Goal: Complete application form

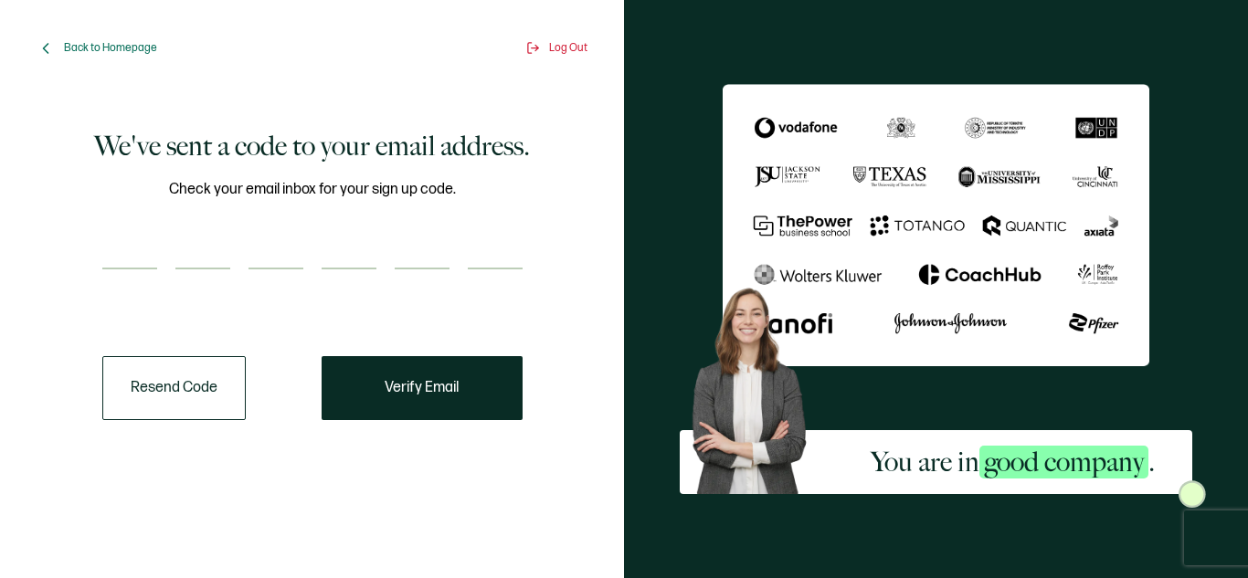
click at [109, 242] on input "number" at bounding box center [129, 251] width 55 height 37
type input "7"
type input "0"
type input "7"
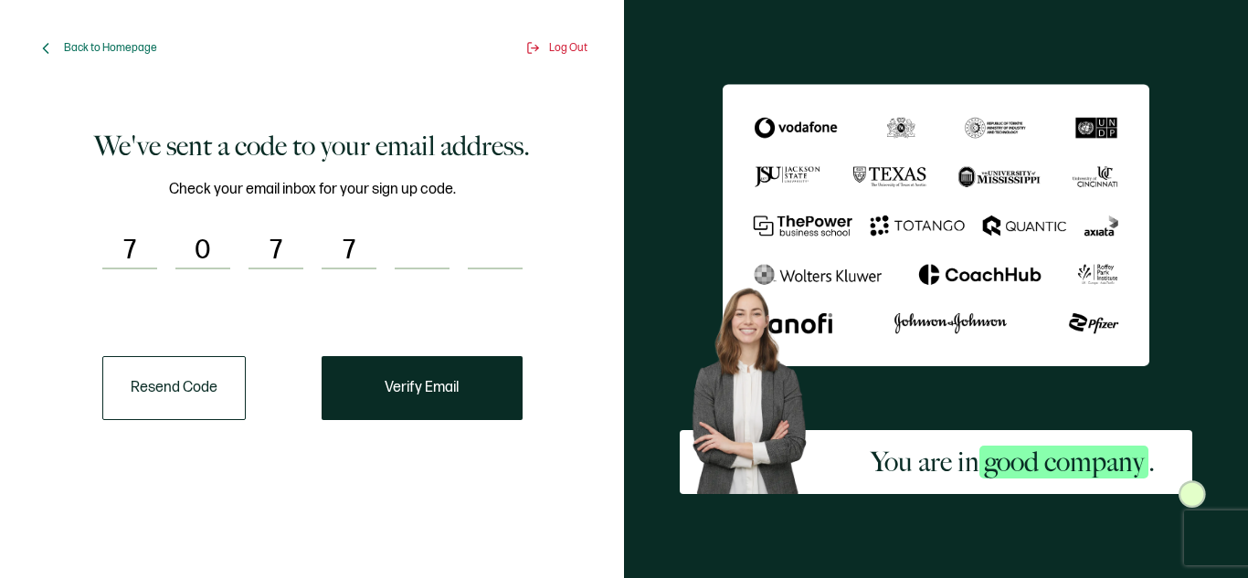
type input "2"
type input "6"
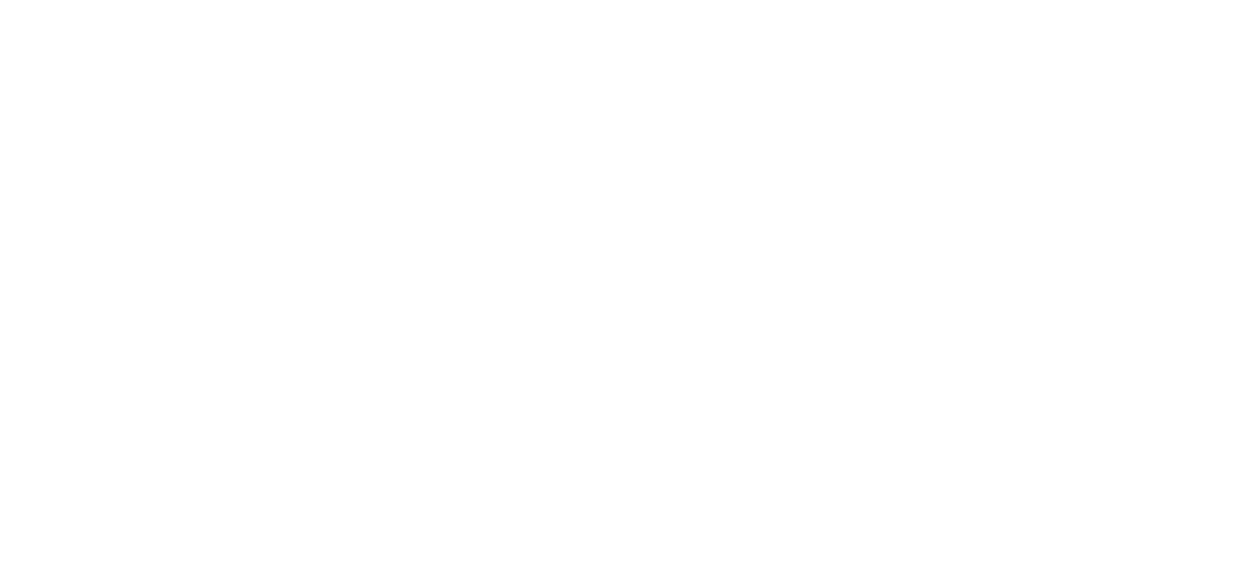
click at [406, 373] on div at bounding box center [624, 289] width 1248 height 578
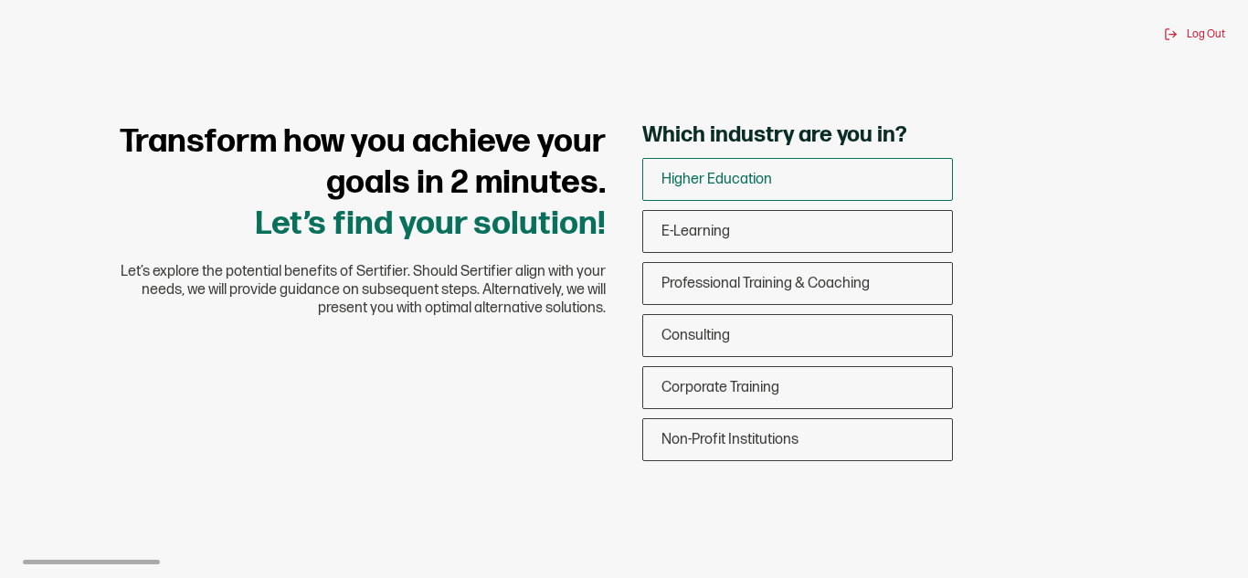
click at [757, 177] on span "Higher Education" at bounding box center [716, 179] width 111 height 17
click at [0, 0] on input "Higher Education" at bounding box center [0, 0] width 0 height 0
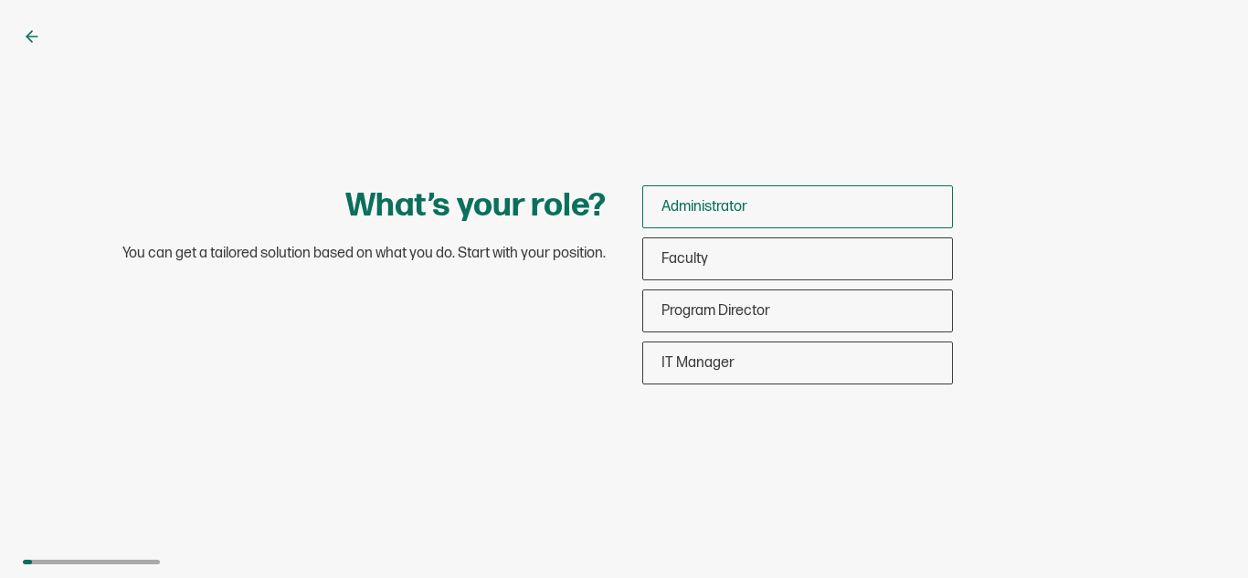
click at [727, 216] on div "Administrator" at bounding box center [797, 206] width 309 height 43
click at [0, 0] on input "Administrator" at bounding box center [0, 0] width 0 height 0
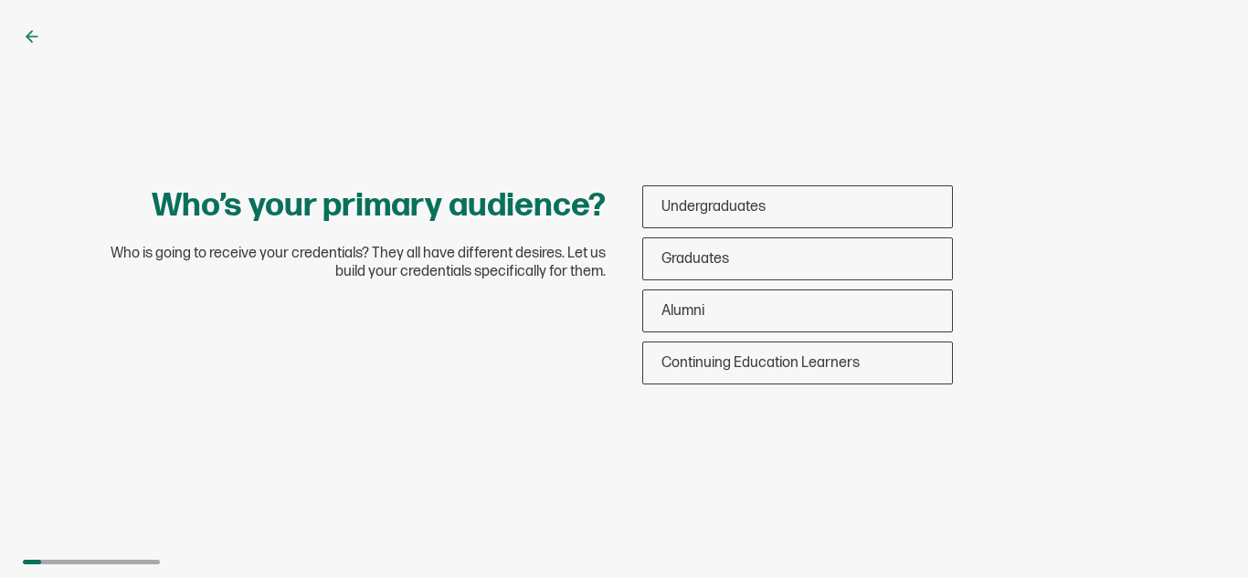
click at [29, 37] on icon at bounding box center [32, 36] width 18 height 18
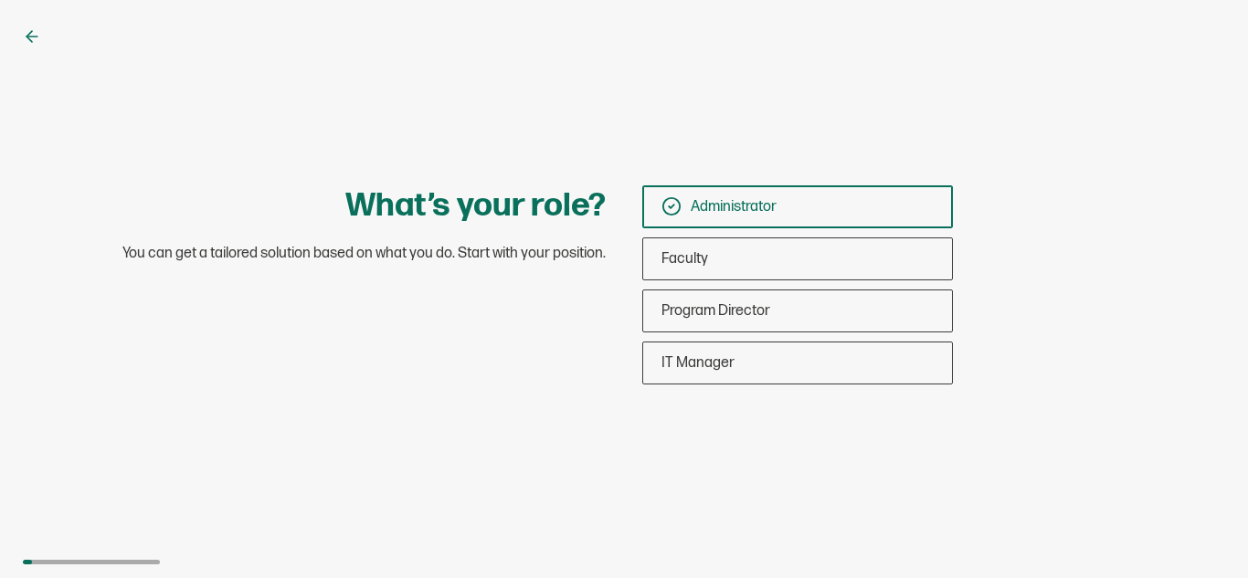
click at [30, 39] on icon at bounding box center [28, 36] width 5 height 11
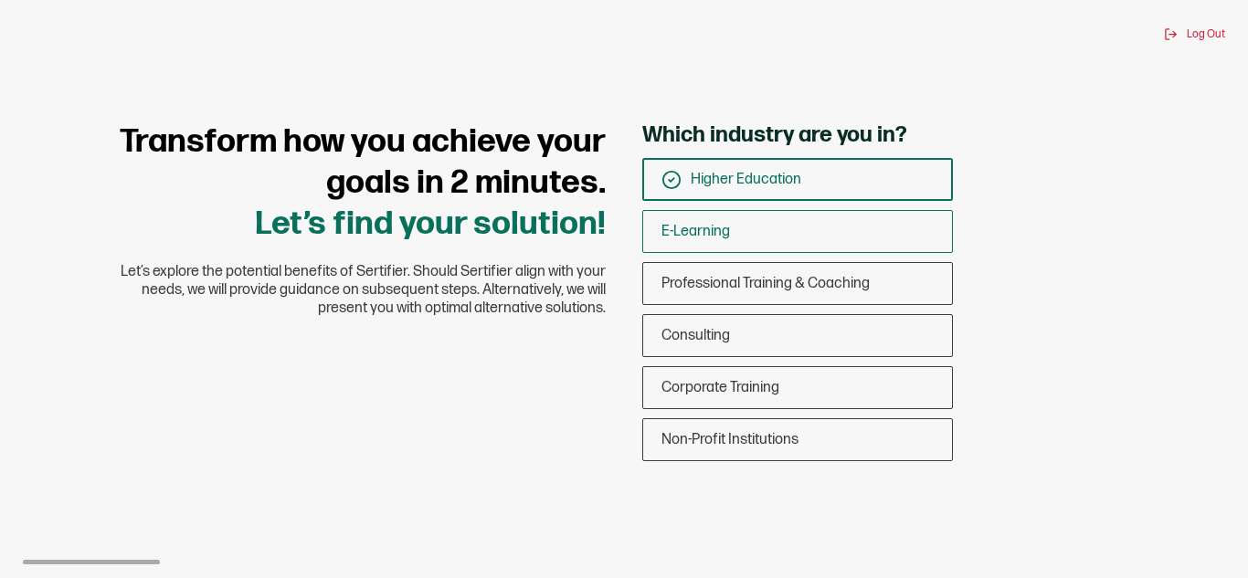
click at [732, 242] on div "E-Learning" at bounding box center [797, 231] width 309 height 43
click at [0, 0] on input "E-Learning" at bounding box center [0, 0] width 0 height 0
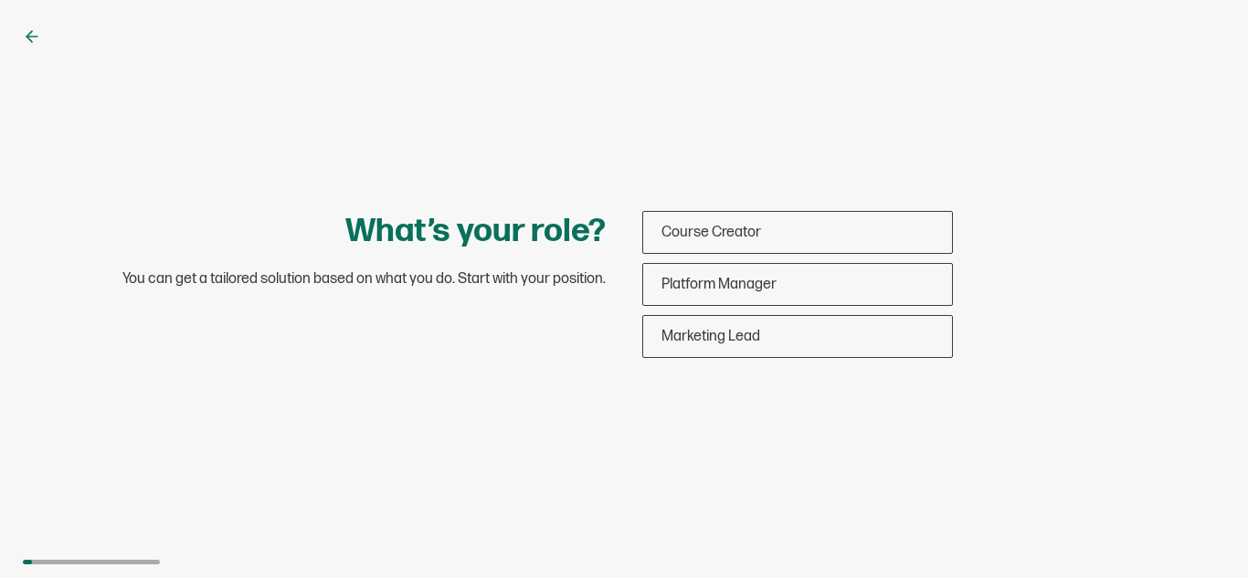
click at [25, 44] on icon at bounding box center [32, 36] width 18 height 18
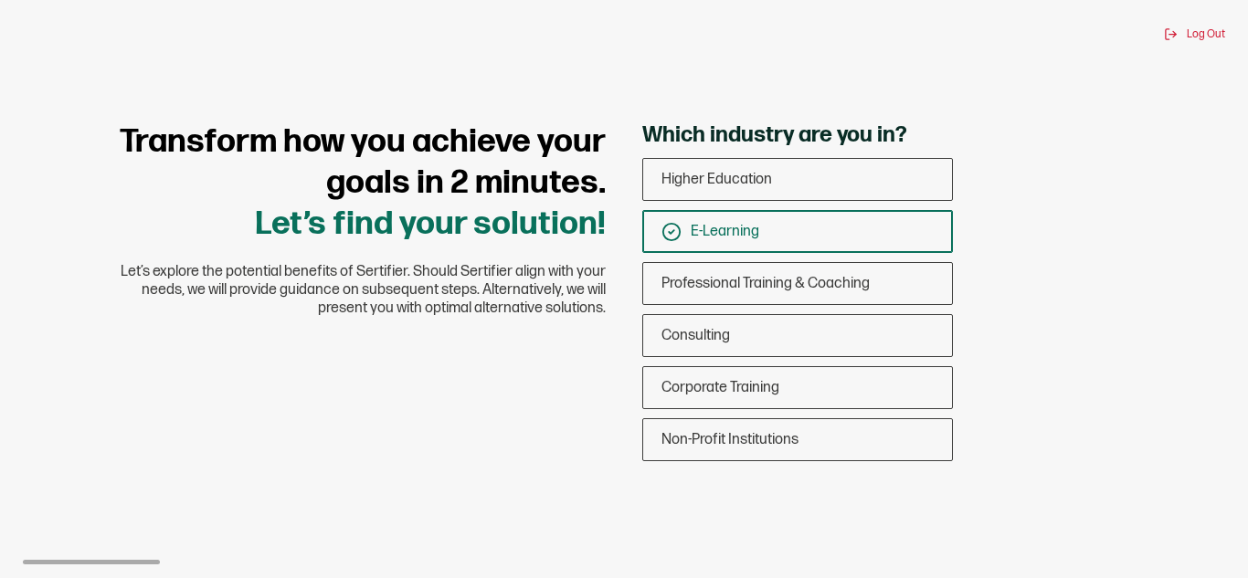
click at [700, 242] on div "E-Learning" at bounding box center [797, 231] width 309 height 43
click at [0, 0] on input "E-Learning" at bounding box center [0, 0] width 0 height 0
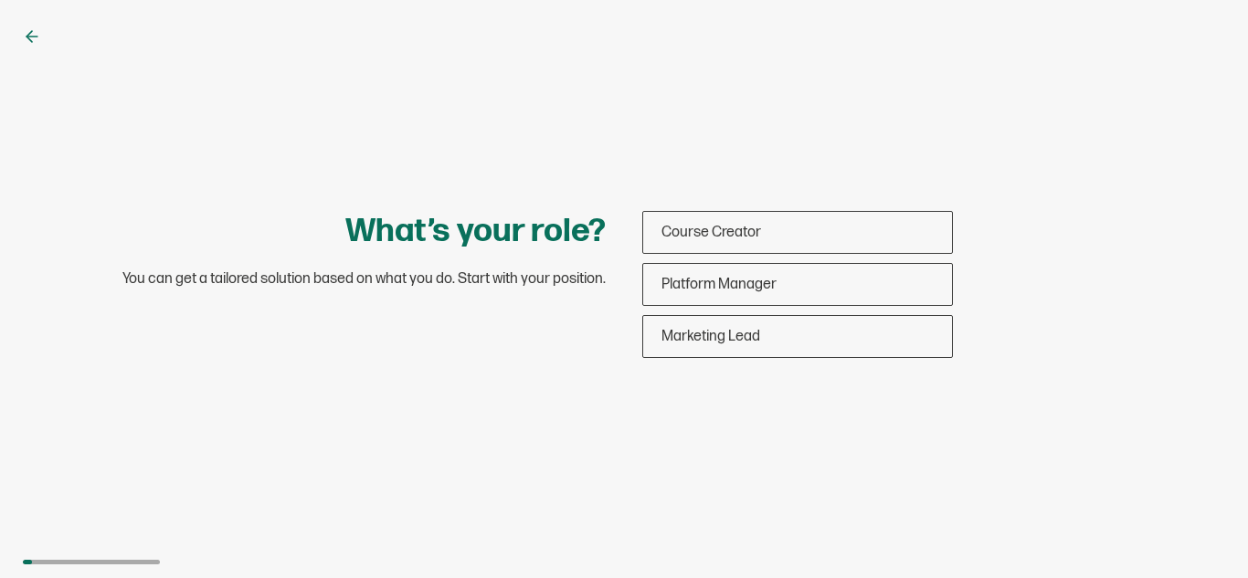
click at [688, 189] on div "What’s your role? You can get a tailored solution based on what you do. Start w…" at bounding box center [624, 289] width 1248 height 578
click at [29, 35] on icon at bounding box center [28, 36] width 5 height 11
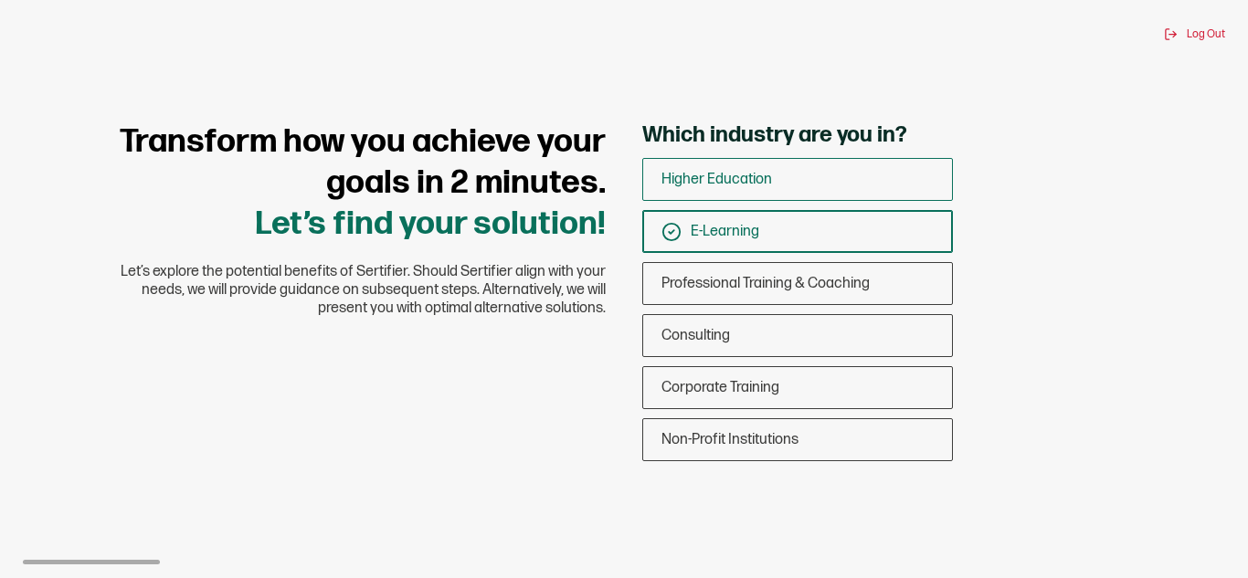
click at [778, 186] on div "Higher Education" at bounding box center [797, 179] width 309 height 43
click at [0, 0] on input "Higher Education" at bounding box center [0, 0] width 0 height 0
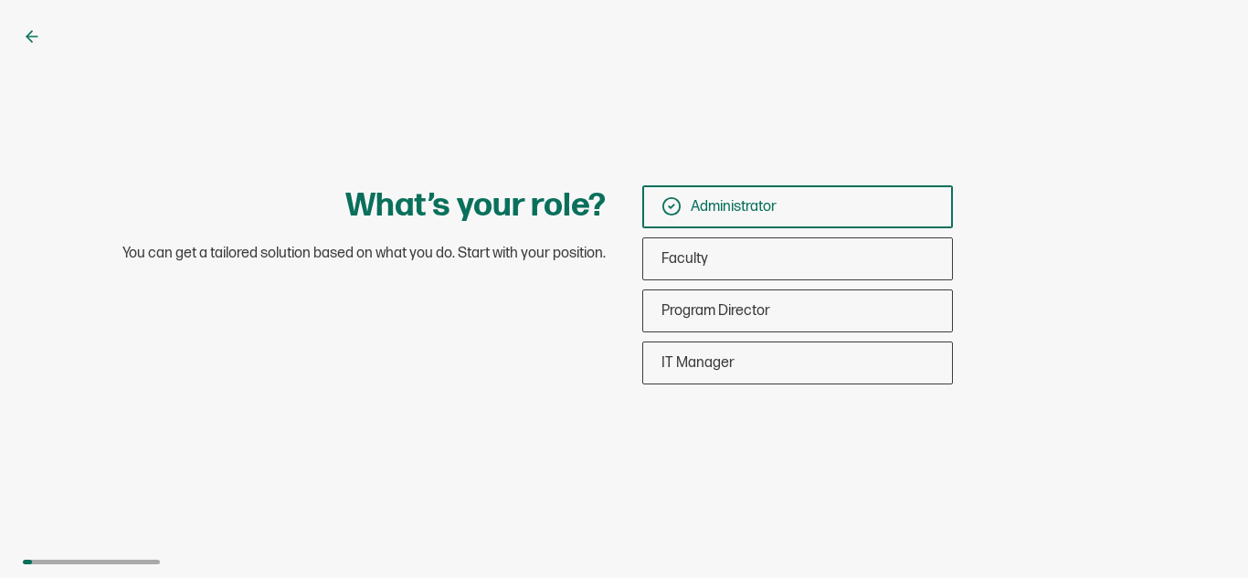
click at [775, 213] on span "Administrator" at bounding box center [733, 206] width 86 height 17
click at [0, 0] on input "Administrator" at bounding box center [0, 0] width 0 height 0
click at [765, 205] on span "Administrator" at bounding box center [733, 206] width 86 height 17
click at [0, 0] on input "Administrator" at bounding box center [0, 0] width 0 height 0
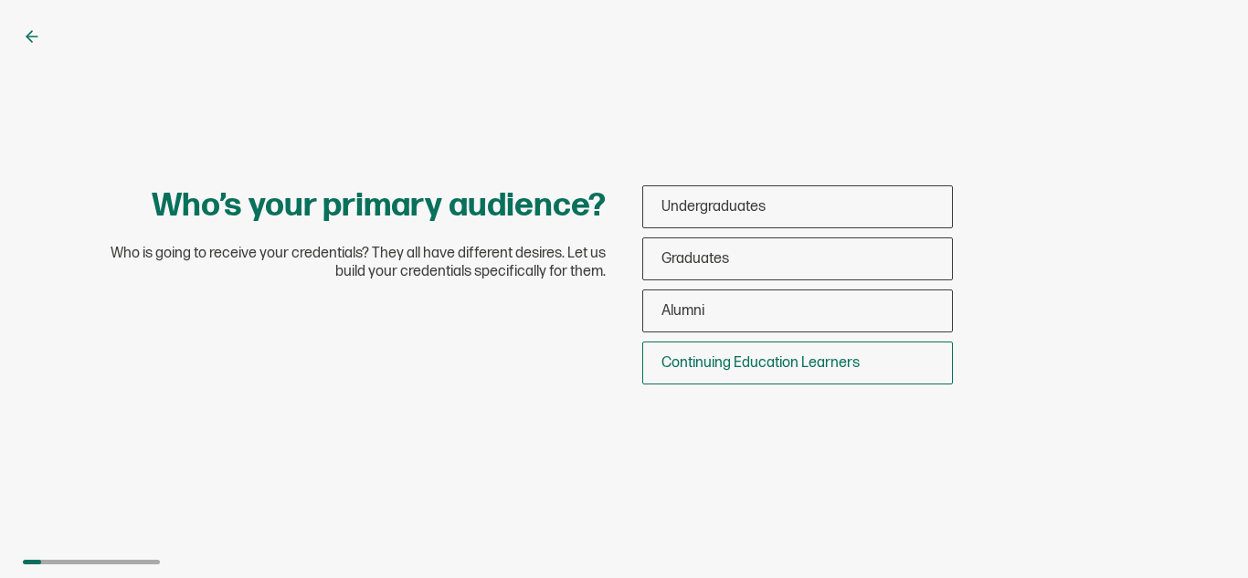
click at [759, 361] on span "Continuing Education Learners" at bounding box center [760, 362] width 198 height 17
click at [0, 0] on input "Continuing Education Learners" at bounding box center [0, 0] width 0 height 0
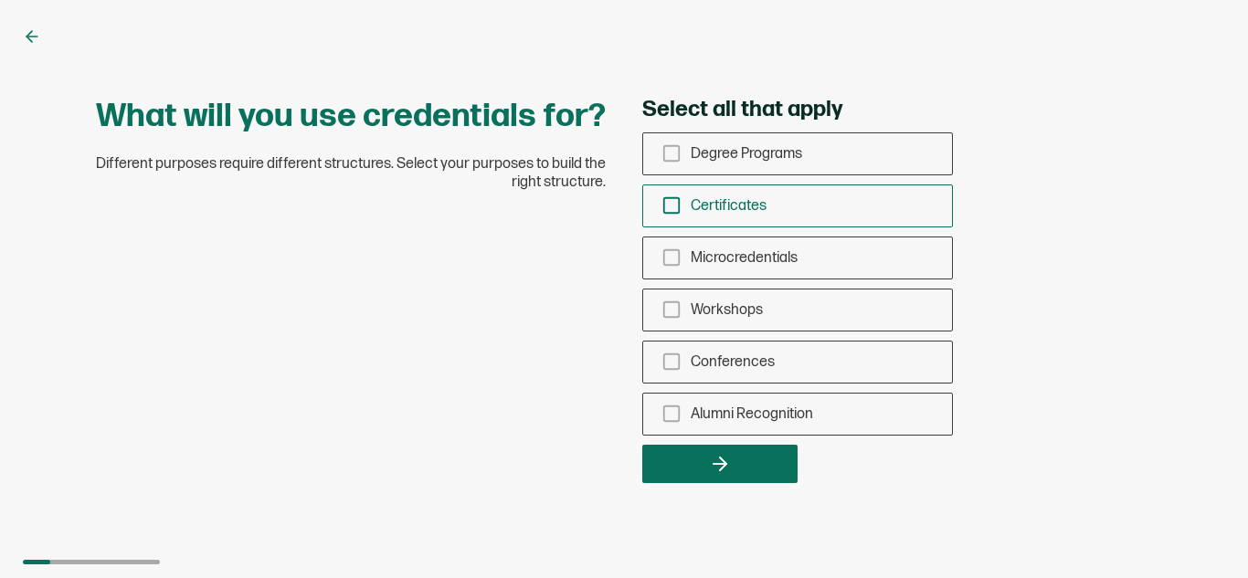
click at [673, 203] on icon "checkbox-group" at bounding box center [671, 205] width 20 height 20
click at [0, 0] on input "Certificates" at bounding box center [0, 0] width 0 height 0
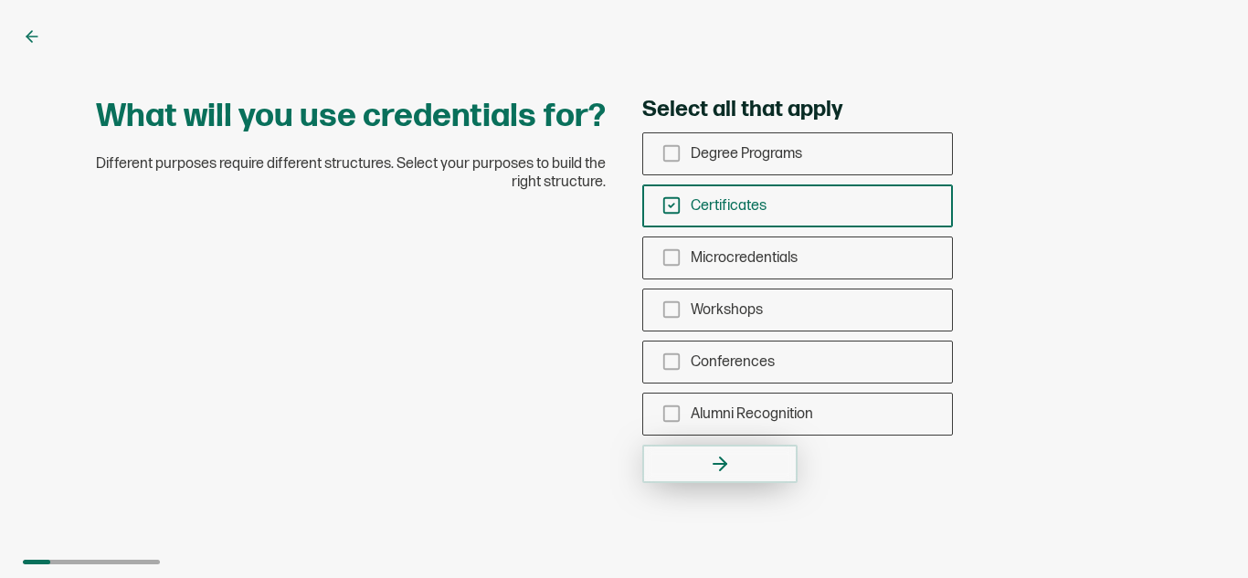
click at [733, 471] on button "button" at bounding box center [719, 464] width 155 height 38
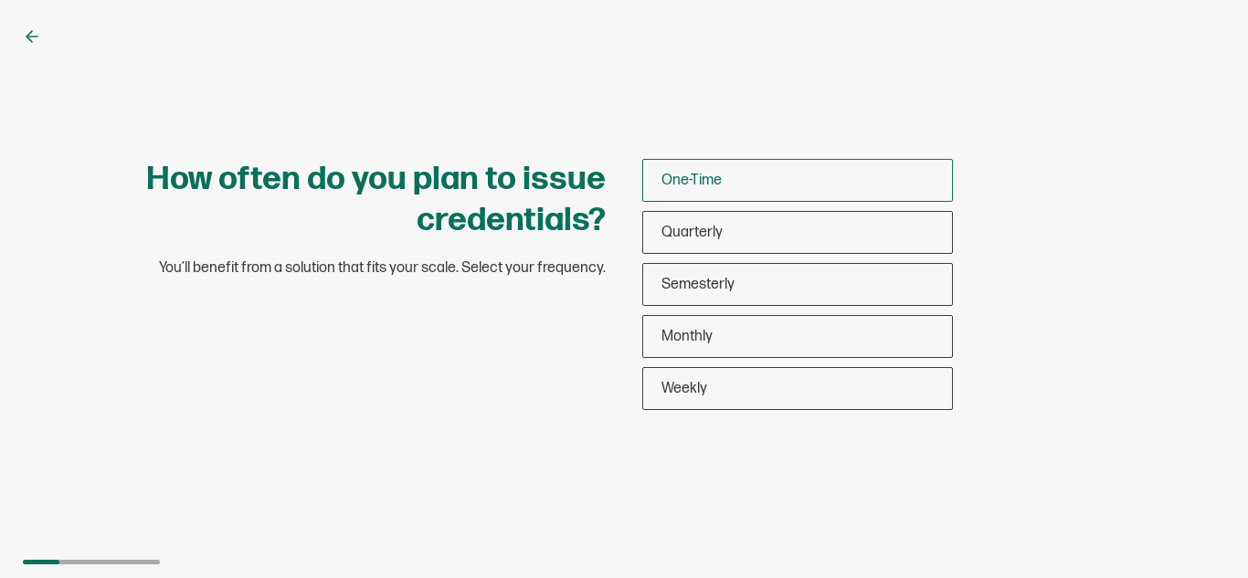
click at [682, 174] on span "One-Time" at bounding box center [691, 180] width 60 height 17
click at [0, 0] on input "One-Time" at bounding box center [0, 0] width 0 height 0
